Goal: Transaction & Acquisition: Register for event/course

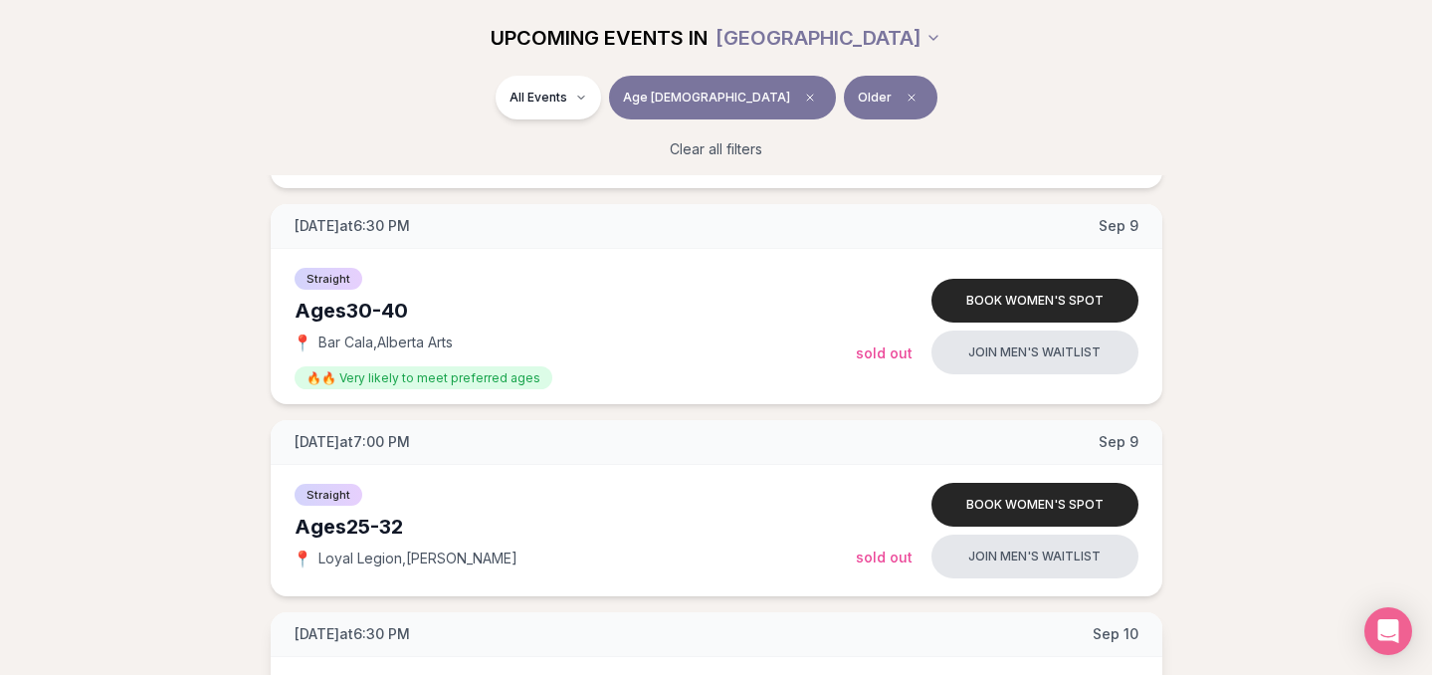
scroll to position [2887, 0]
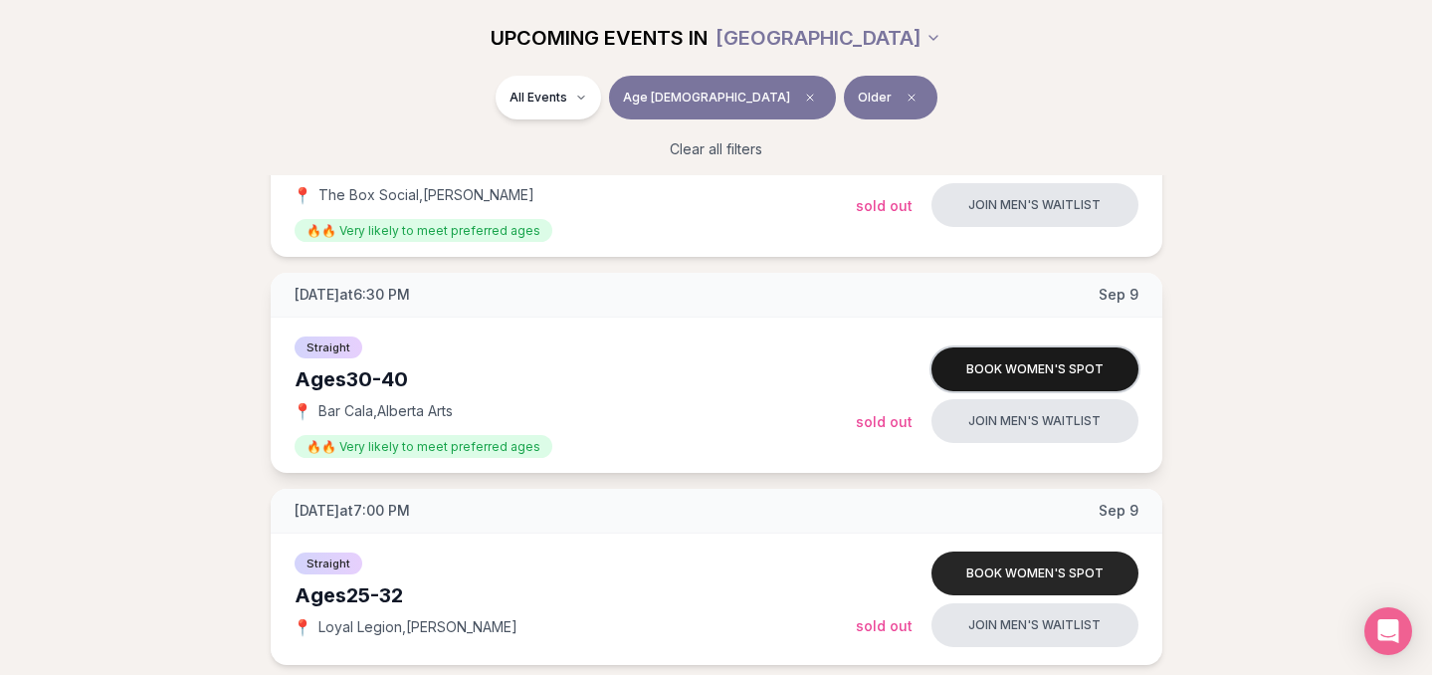
click at [988, 358] on button "Book women's spot" at bounding box center [1034, 369] width 207 height 44
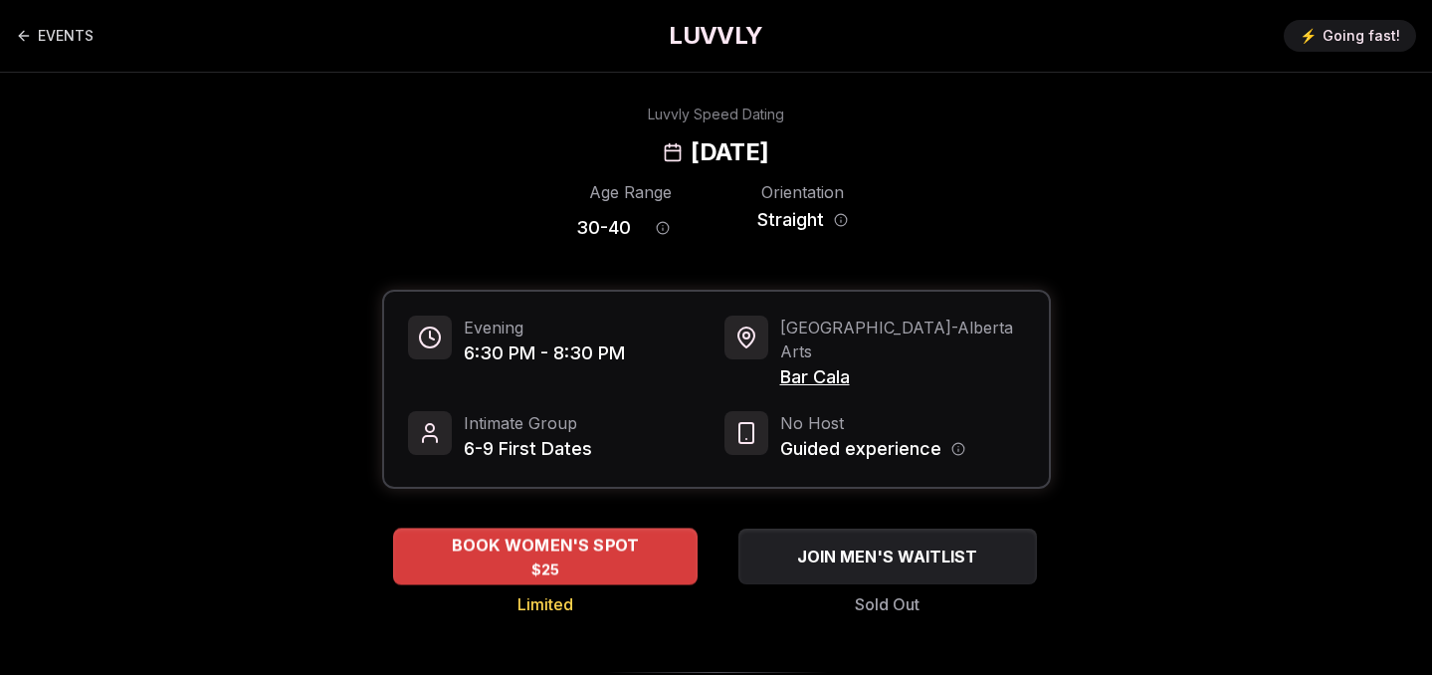
click at [647, 543] on div "BOOK WOMEN'S SPOT $25" at bounding box center [545, 555] width 305 height 55
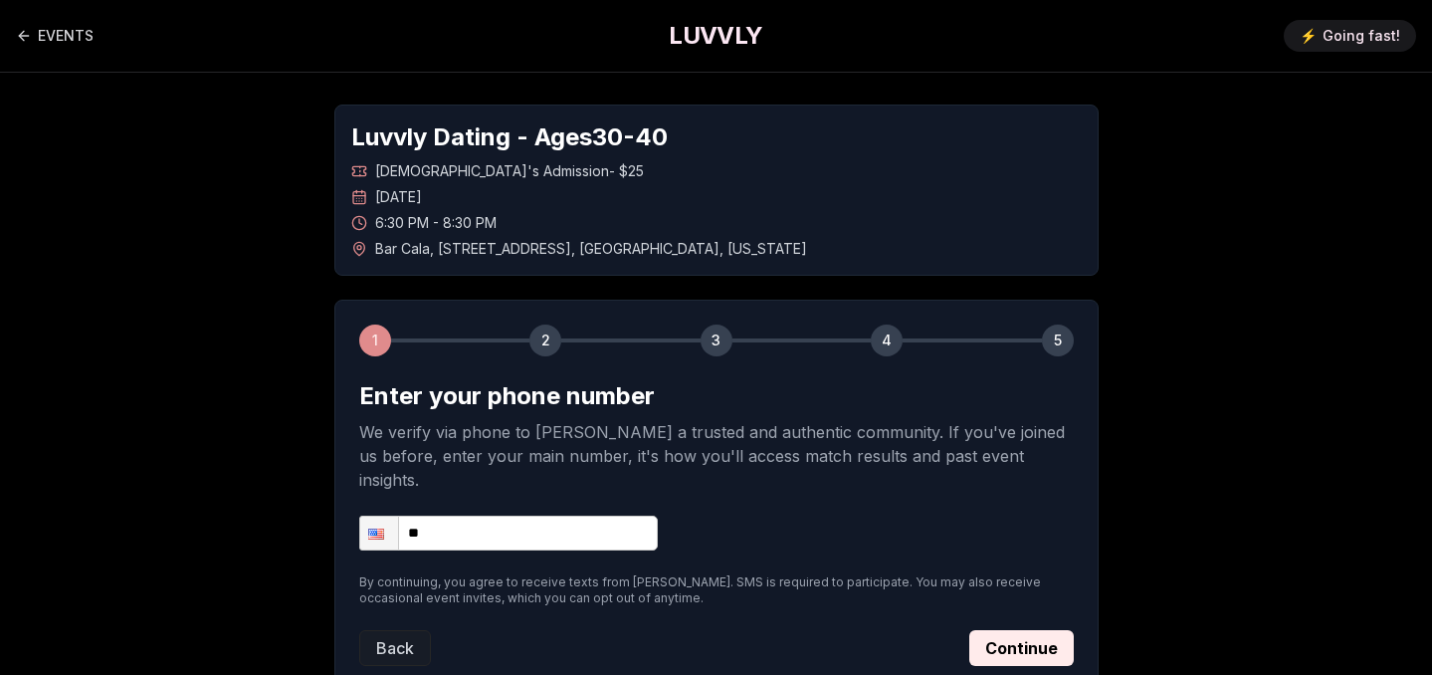
click at [634, 515] on input "**" at bounding box center [508, 532] width 299 height 35
type input "**********"
click at [1042, 630] on button "Continue" at bounding box center [1021, 648] width 104 height 36
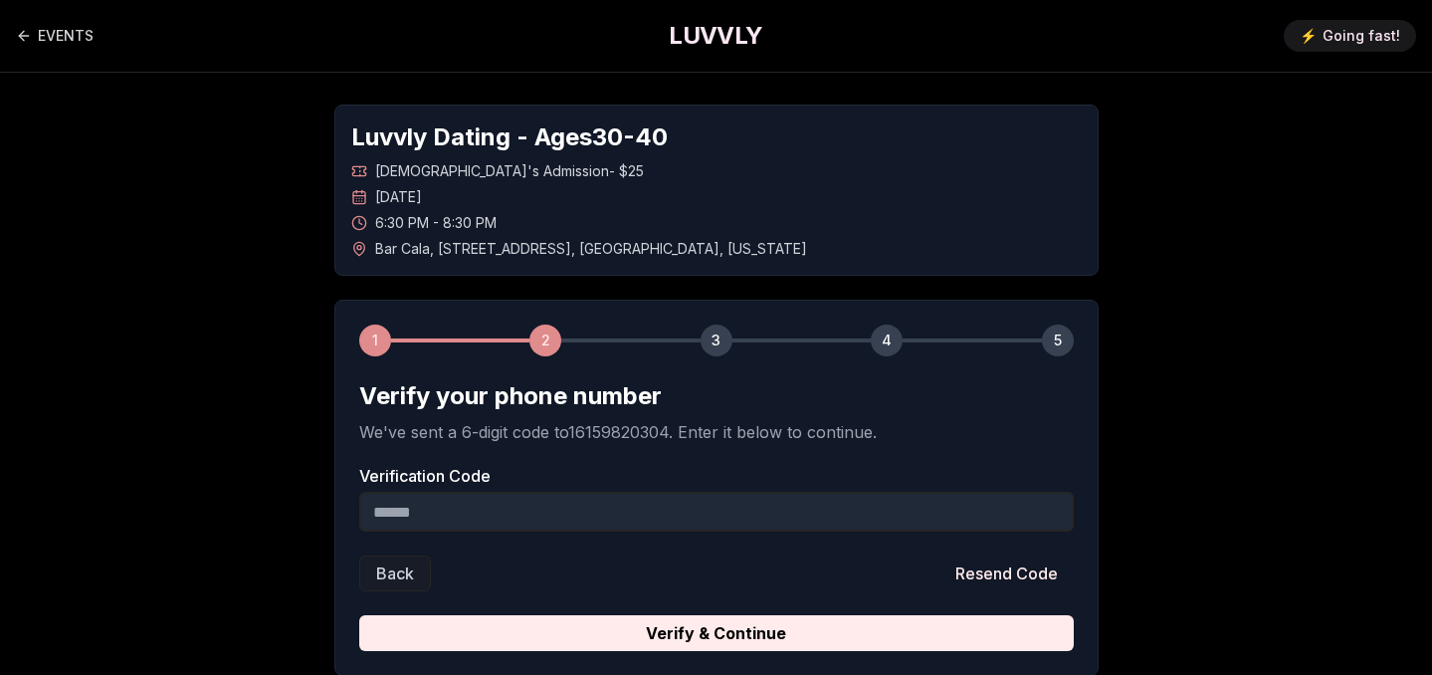
click at [853, 517] on input "Verification Code" at bounding box center [716, 512] width 715 height 40
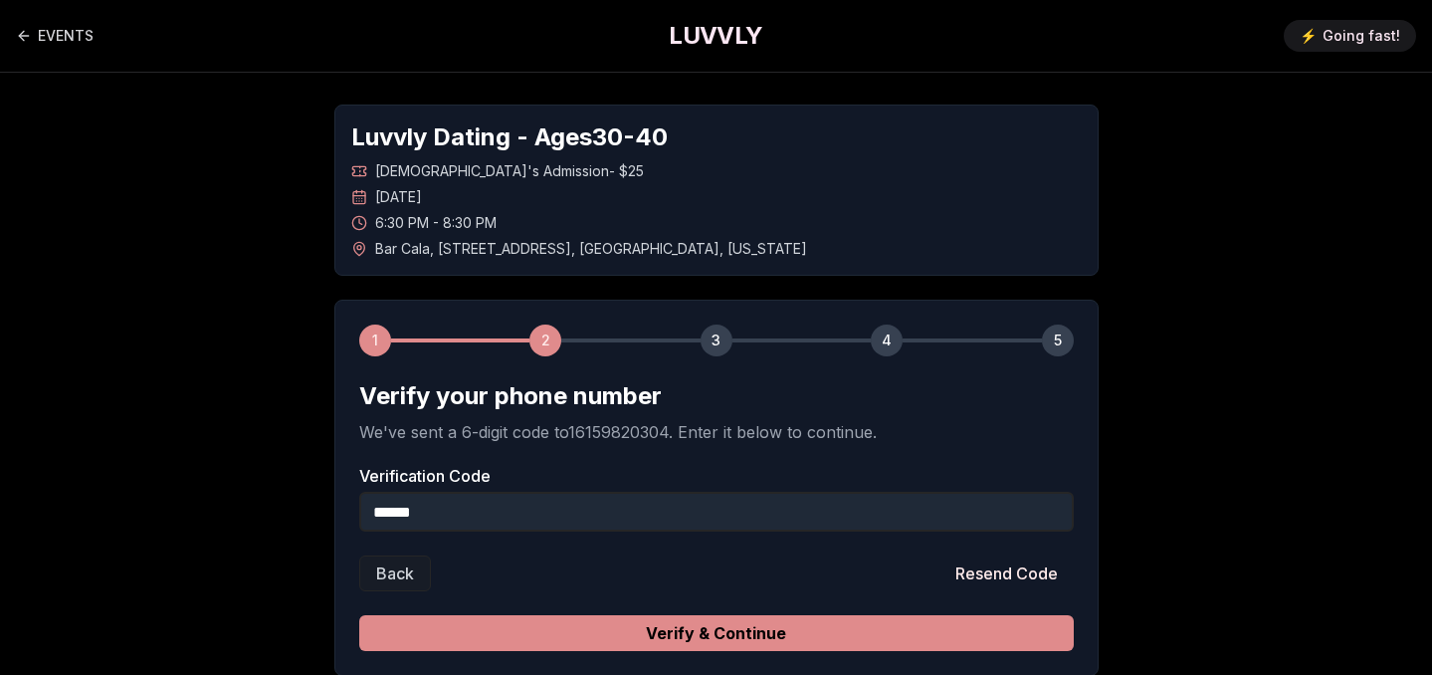
type input "******"
click at [836, 633] on button "Verify & Continue" at bounding box center [716, 633] width 715 height 36
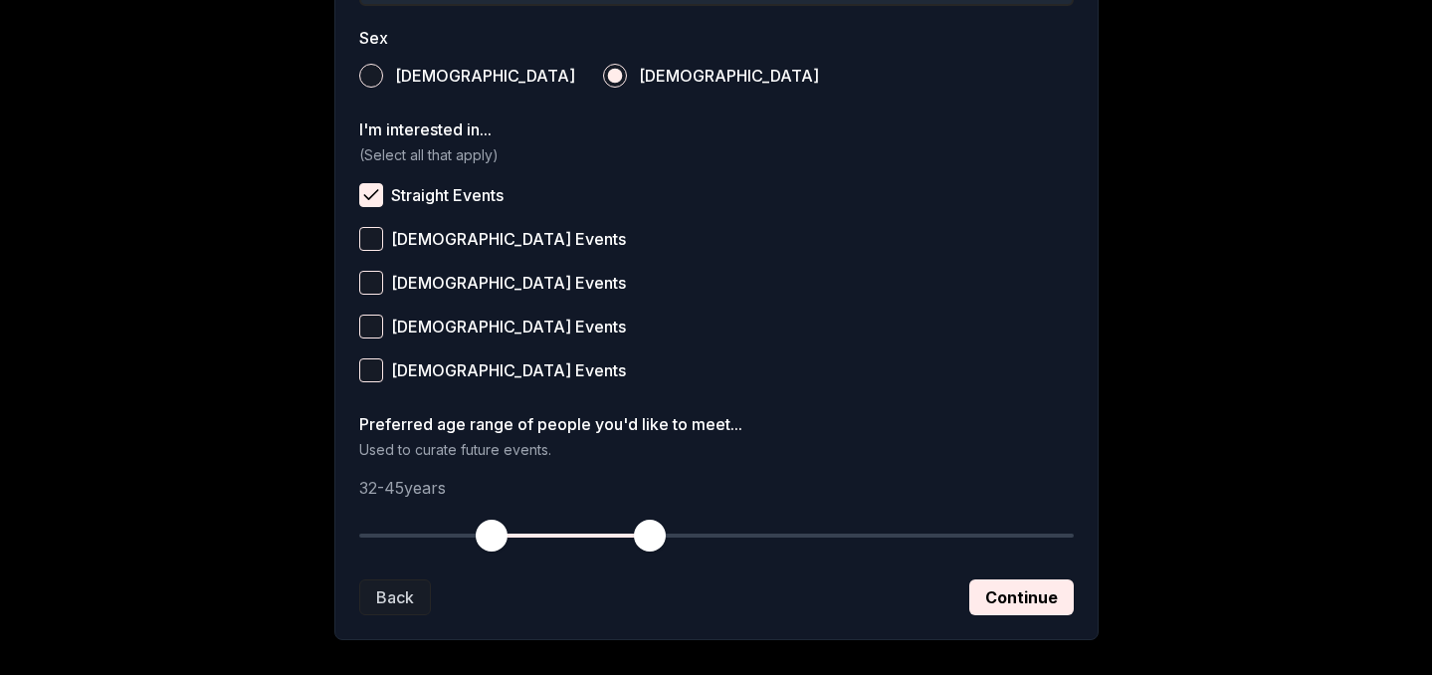
scroll to position [825, 0]
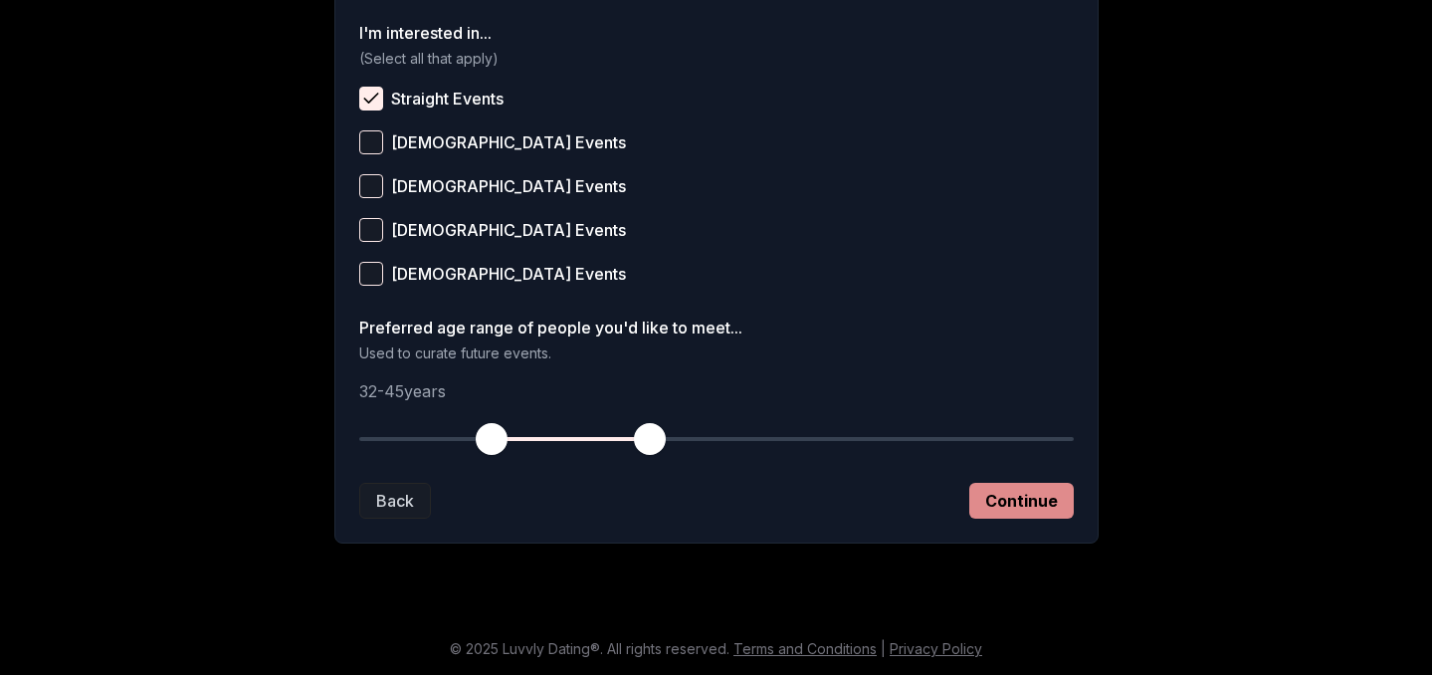
click at [1018, 497] on button "Continue" at bounding box center [1021, 501] width 104 height 36
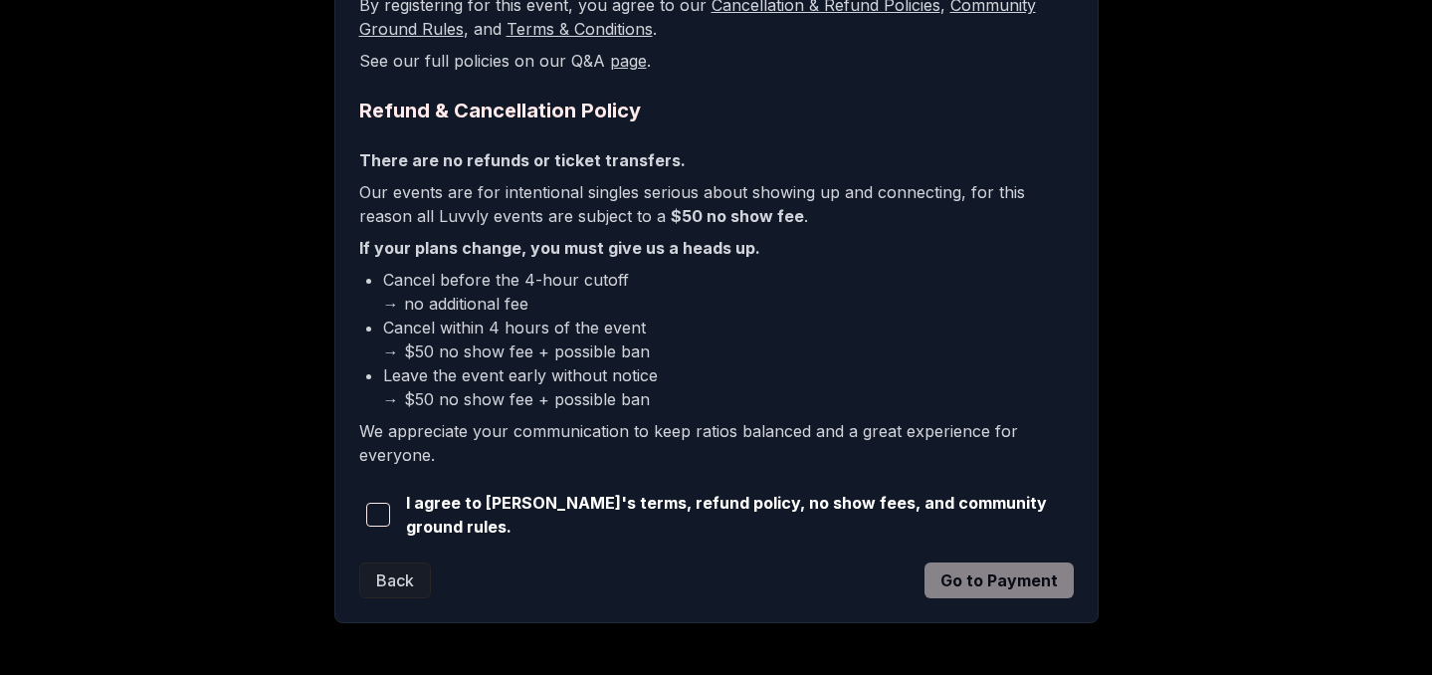
scroll to position [432, 0]
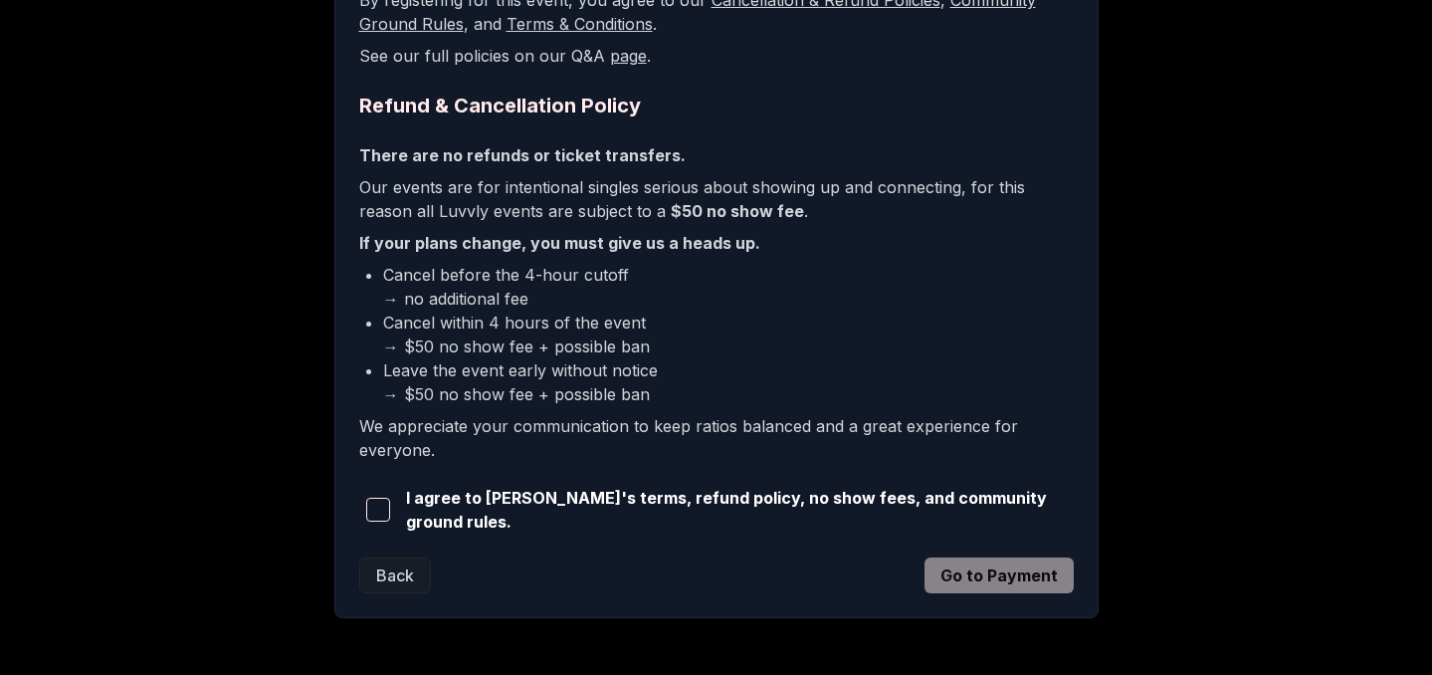
click at [390, 508] on span "button" at bounding box center [378, 510] width 24 height 24
click at [971, 565] on button "Go to Payment" at bounding box center [998, 575] width 149 height 36
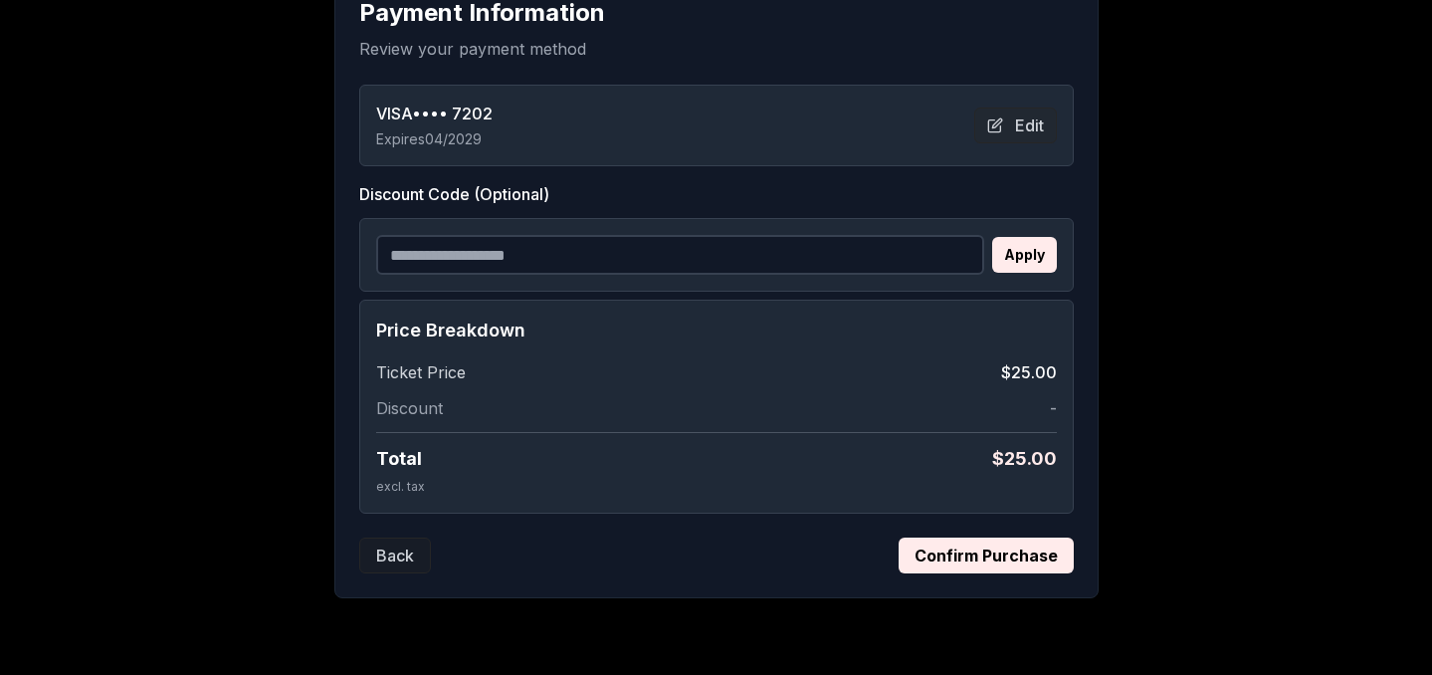
scroll to position [376, 0]
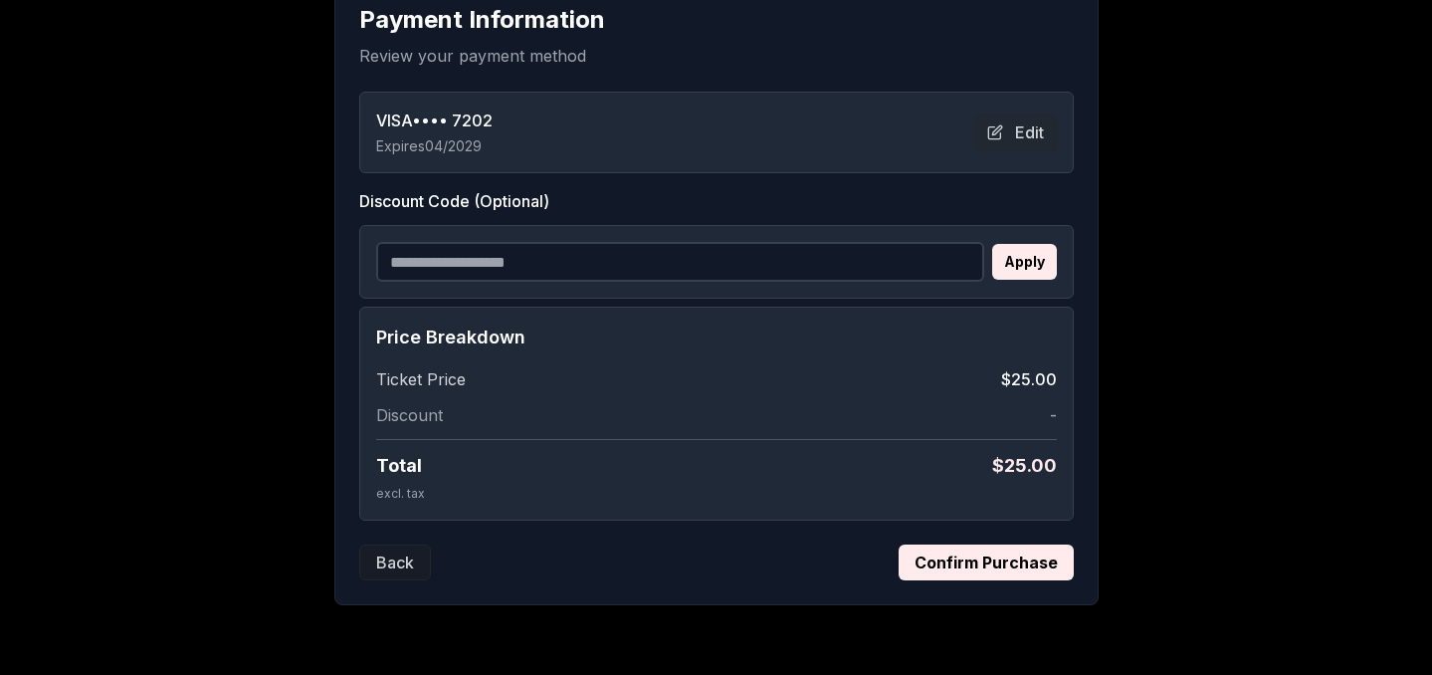
click at [990, 570] on button "Confirm Purchase" at bounding box center [986, 562] width 175 height 36
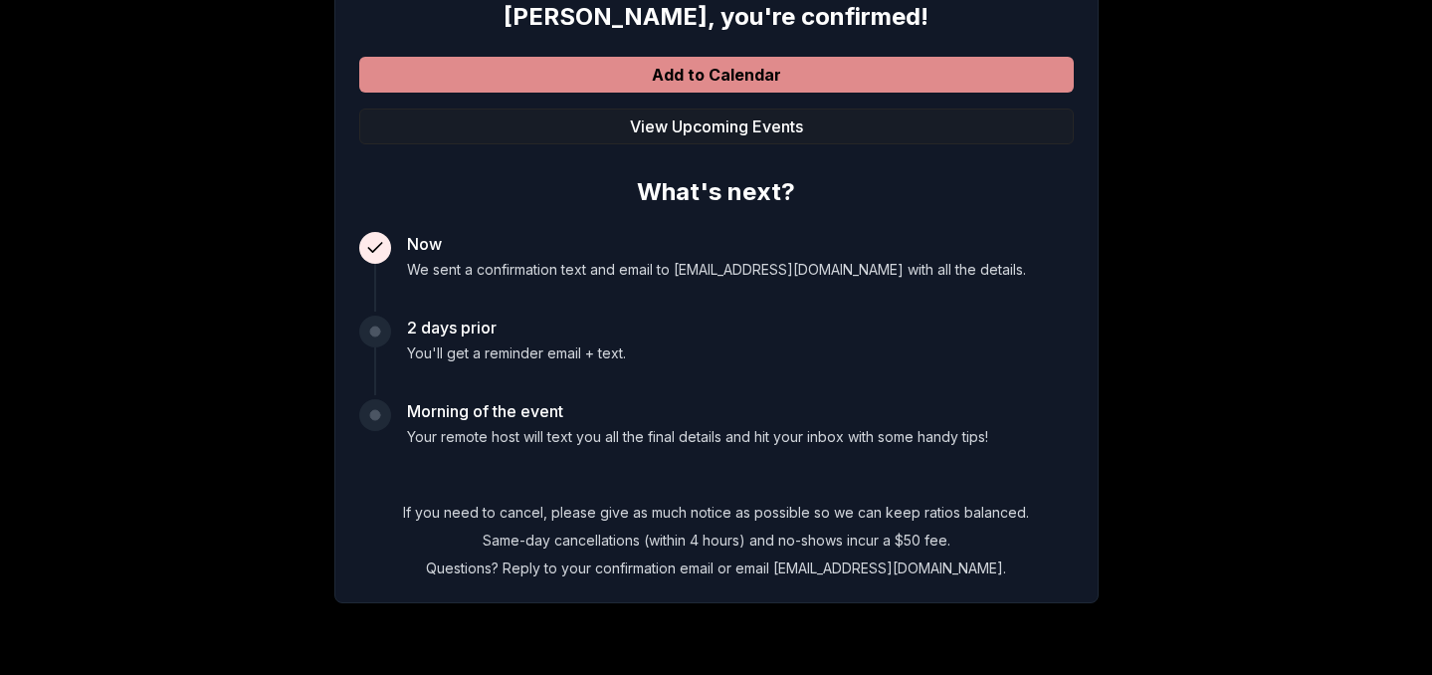
click at [554, 63] on button "Add to Calendar" at bounding box center [716, 75] width 715 height 36
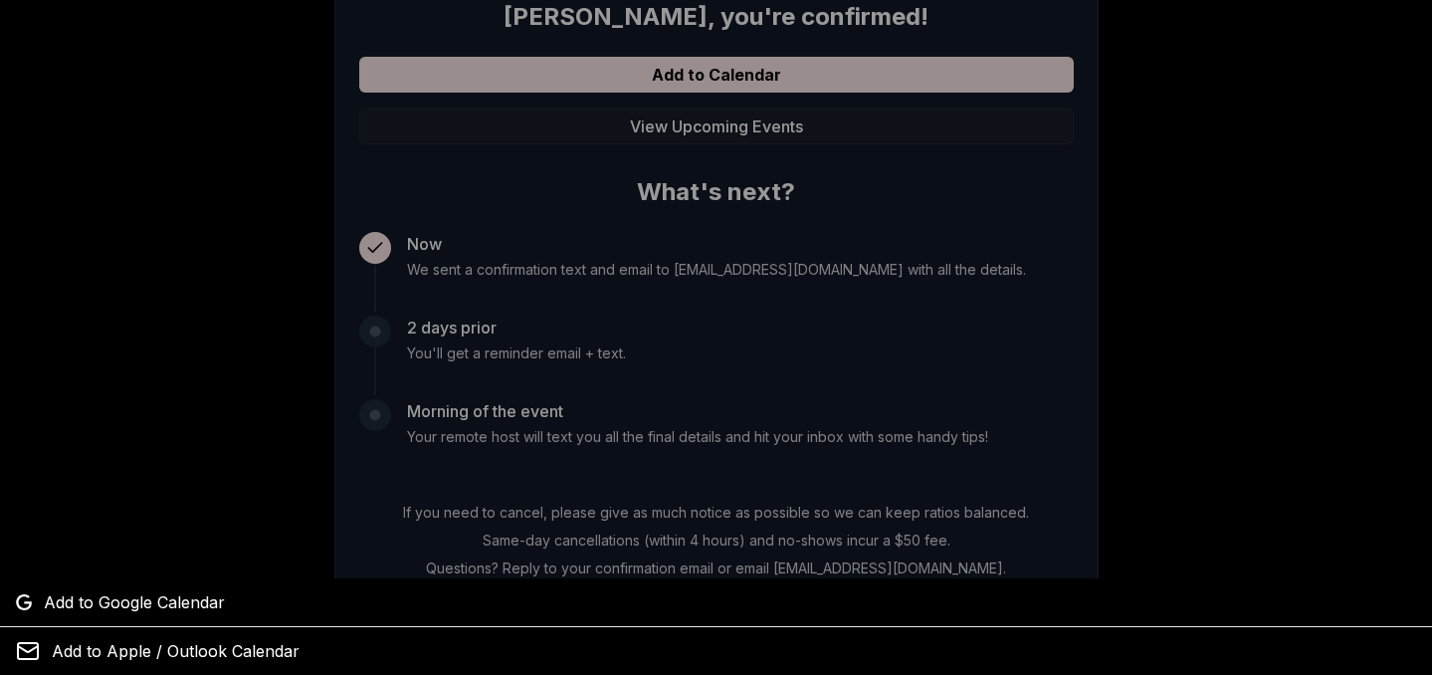
click at [171, 506] on div at bounding box center [716, 337] width 1432 height 675
